Goal: Navigation & Orientation: Find specific page/section

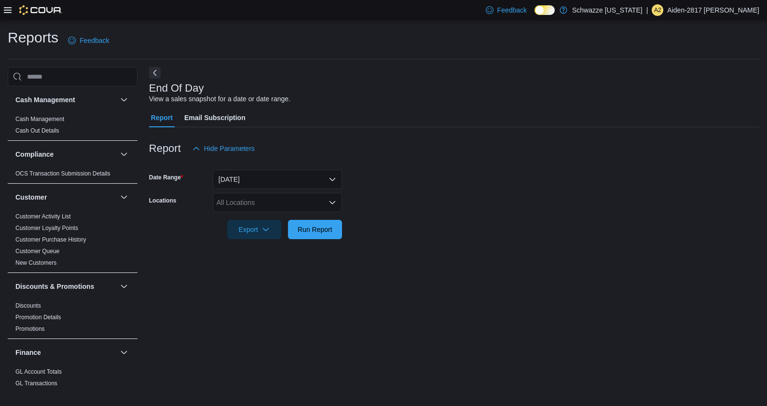
click at [1, 10] on div "Feedback Dark Mode Schwazze [US_STATE] | A2 Aiden-2817 [PERSON_NAME]" at bounding box center [383, 10] width 767 height 20
click at [8, 10] on icon at bounding box center [8, 10] width 8 height 8
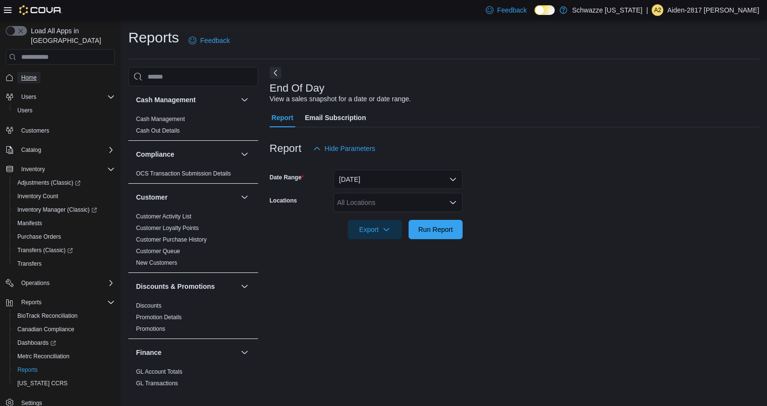
click at [30, 74] on span "Home" at bounding box center [28, 78] width 15 height 8
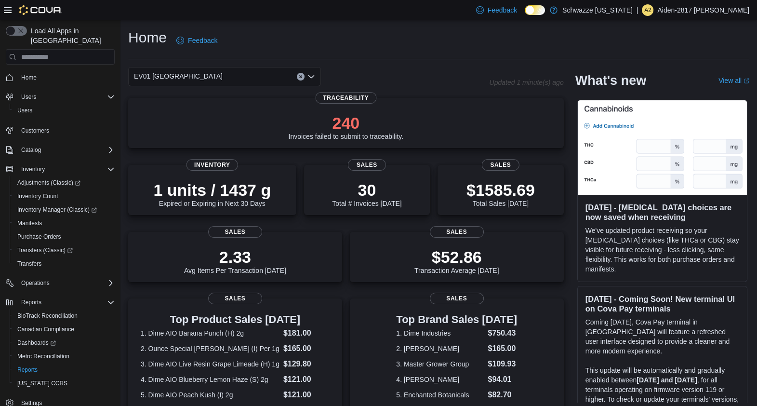
click at [8, 9] on icon at bounding box center [8, 10] width 8 height 8
